Goal: Information Seeking & Learning: Find specific page/section

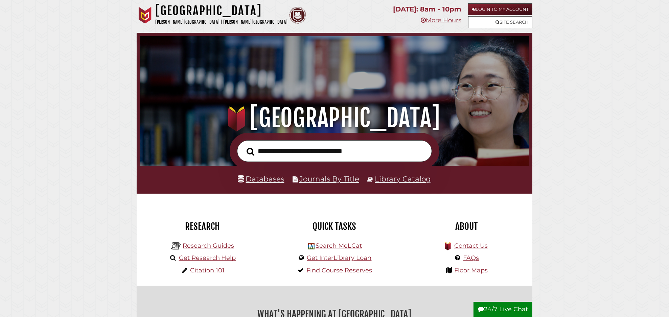
scroll to position [129, 386]
click at [269, 149] on input "text" at bounding box center [334, 151] width 195 height 22
type input "**********"
click at [243, 146] on button "Search" at bounding box center [250, 152] width 15 height 12
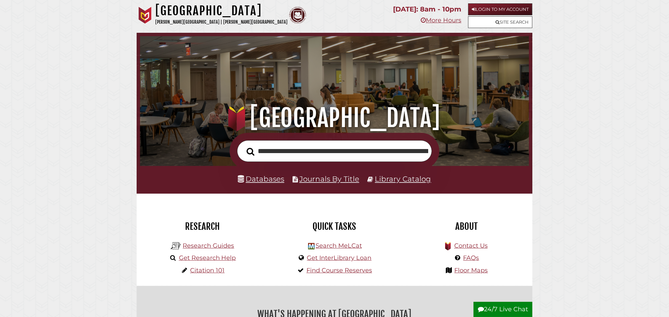
scroll to position [0, 112]
type input "**********"
click at [243, 146] on button "Search" at bounding box center [250, 152] width 15 height 12
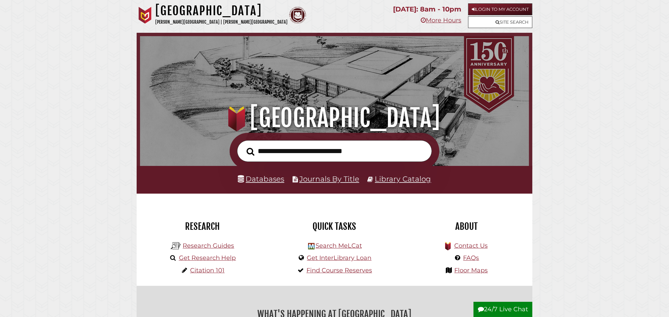
scroll to position [129, 386]
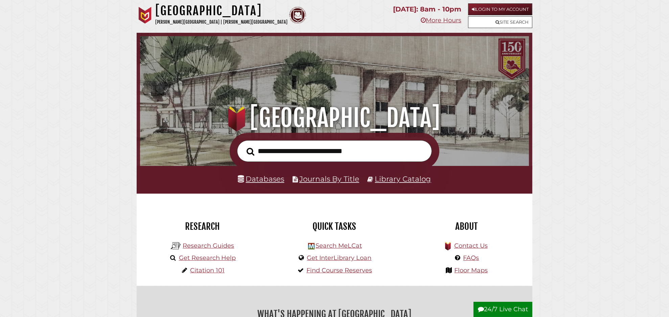
scroll to position [129, 386]
click at [266, 176] on link "Databases" at bounding box center [261, 179] width 46 height 9
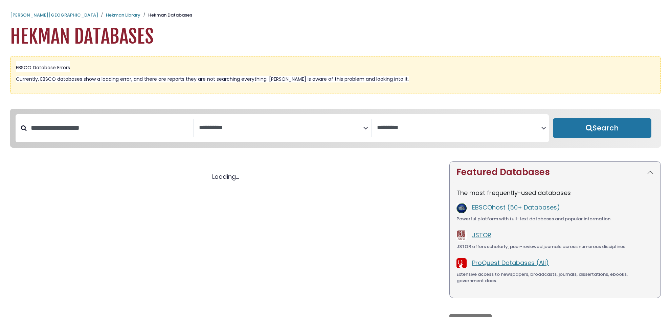
select select "Database Subject Filter"
select select "Database Vendors Filter"
select select "Database Subject Filter"
select select "Database Vendors Filter"
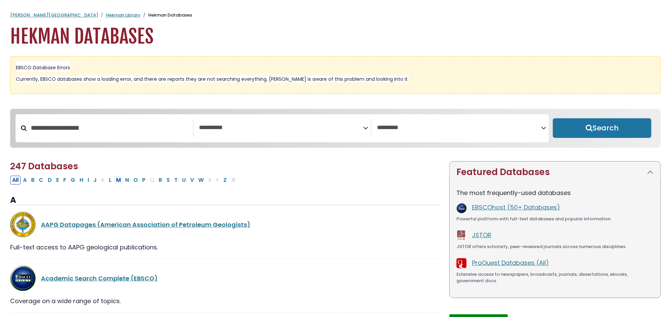
click at [120, 181] on button "M" at bounding box center [118, 180] width 9 height 9
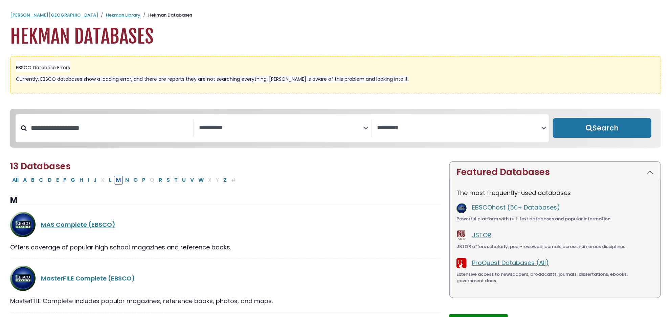
select select "Database Subject Filter"
select select "Database Vendors Filter"
click at [57, 134] on input "Search database by title or keyword" at bounding box center [110, 127] width 166 height 11
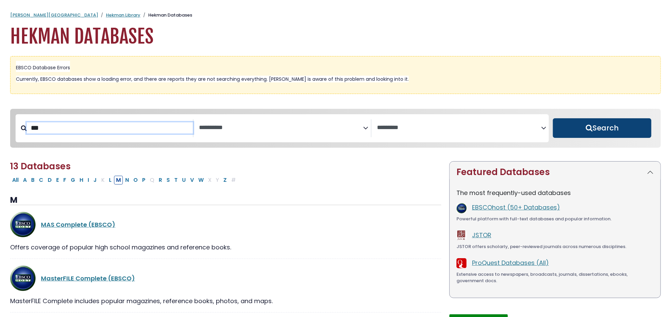
type input "***"
click at [588, 127] on button "Search" at bounding box center [602, 128] width 98 height 20
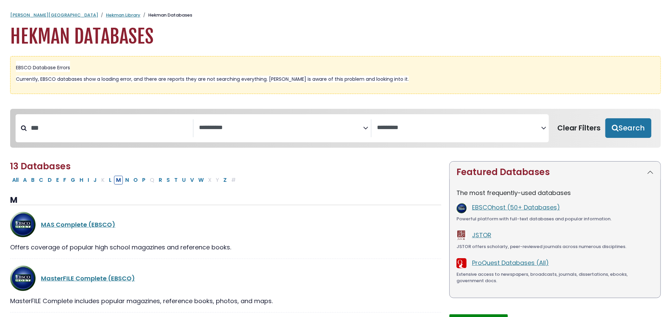
select select "Database Subject Filter"
select select "Database Vendors Filter"
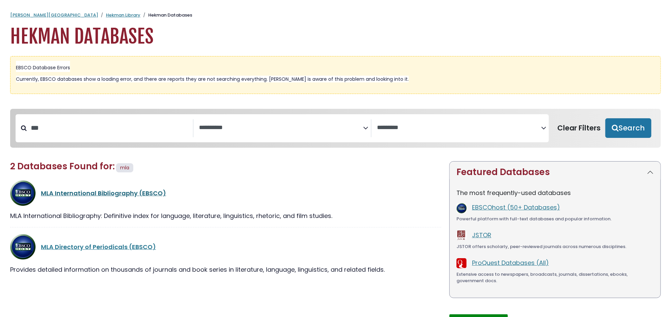
click at [76, 194] on link "MLA International Bibliography (EBSCO)" at bounding box center [103, 193] width 125 height 8
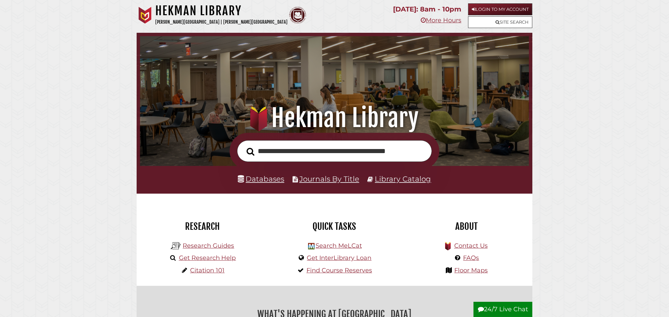
scroll to position [0, 16]
type input "**********"
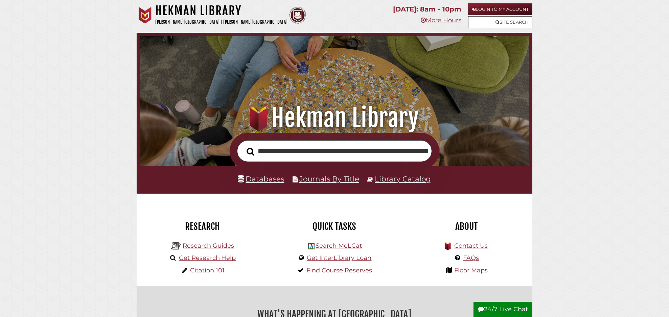
scroll to position [0, 74]
type input "**********"
click at [243, 146] on button "Search" at bounding box center [250, 152] width 15 height 12
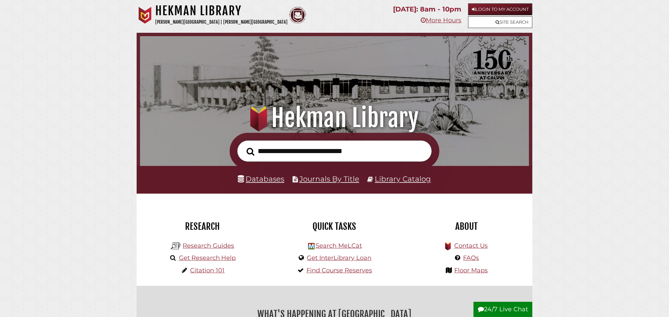
scroll to position [129, 386]
type input "**********"
click at [243, 146] on button "Search" at bounding box center [250, 152] width 15 height 12
